Goal: Check status

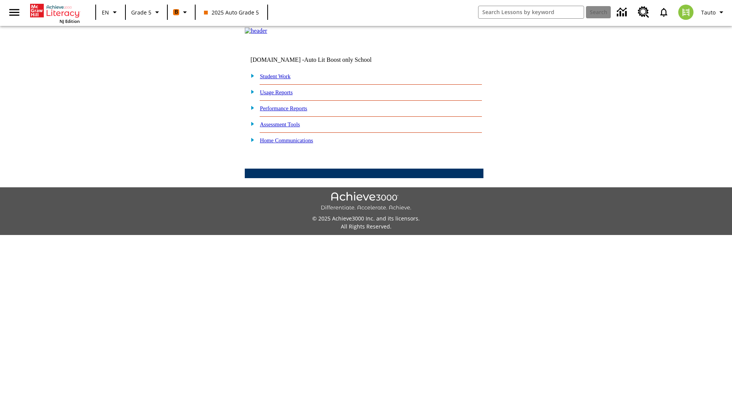
click at [292, 111] on link "Performance Reports" at bounding box center [283, 108] width 47 height 6
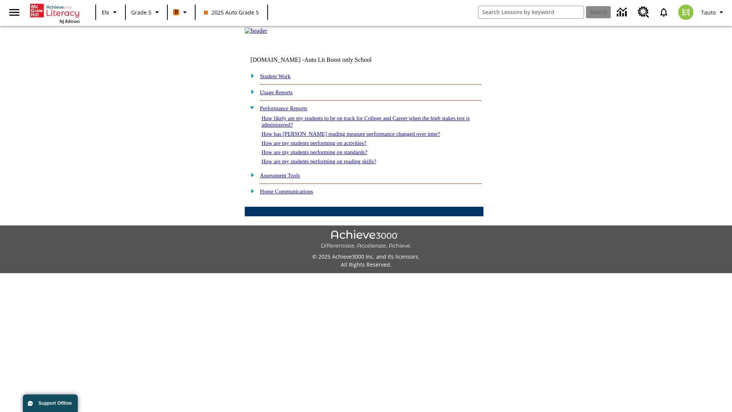
click at [352, 128] on link "How likely are my students to be on track for College and Career when the high …" at bounding box center [365, 121] width 208 height 13
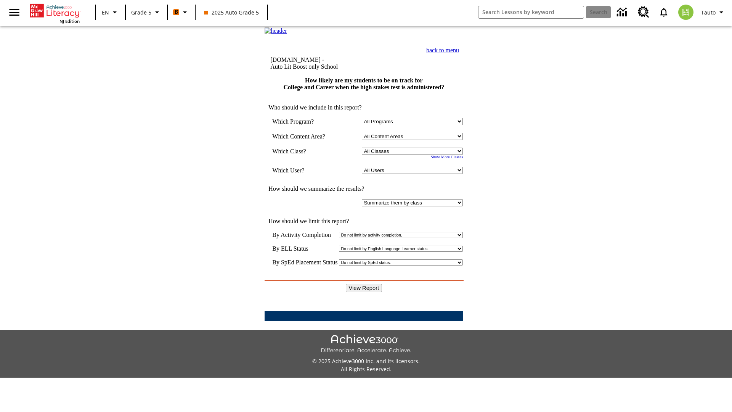
click at [414, 155] on select "Select a Class: All Classes 2025 Auto Grade 5 OL 2025 Auto Grade 6" at bounding box center [412, 150] width 101 height 7
select select "11133131"
